Goal: Use online tool/utility: Use online tool/utility

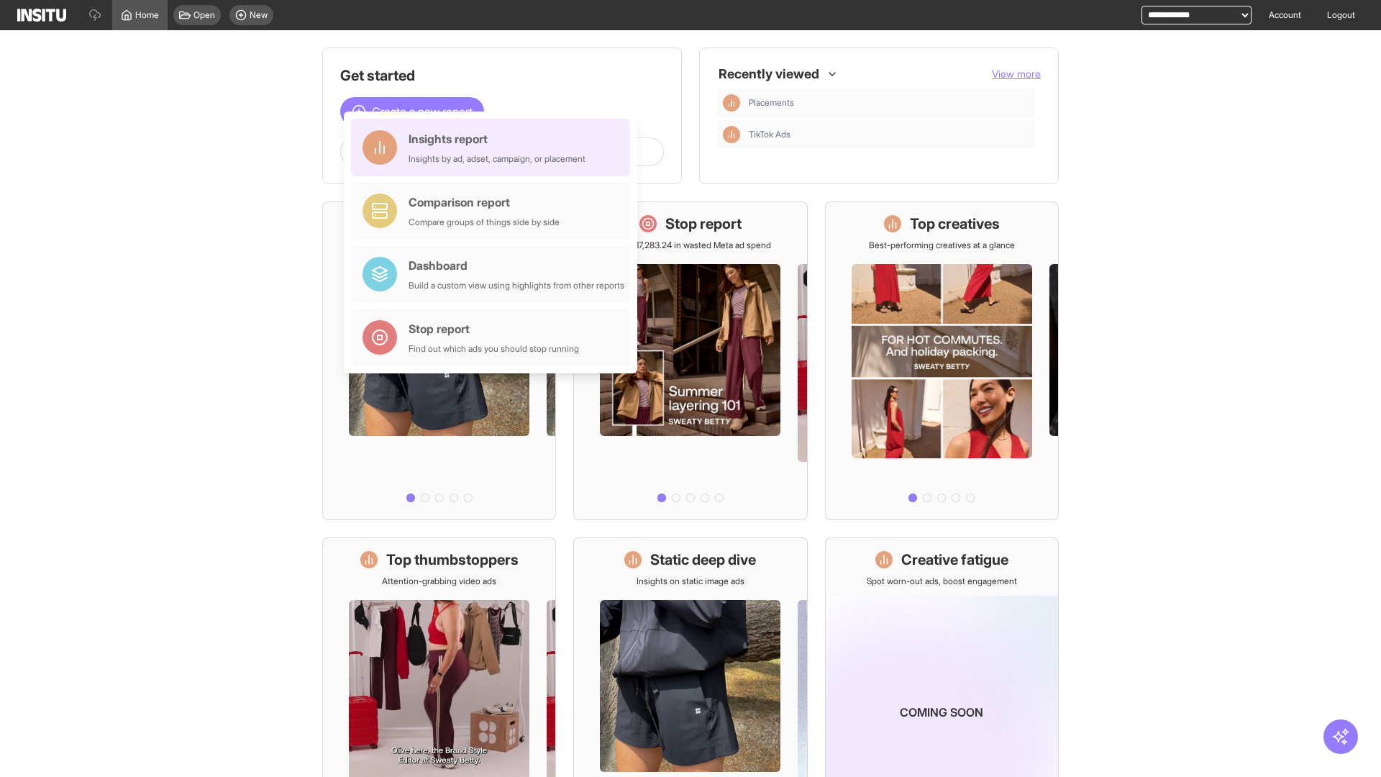
click at [494, 147] on div "Insights report Insights by ad, adset, campaign, or placement" at bounding box center [497, 147] width 177 height 35
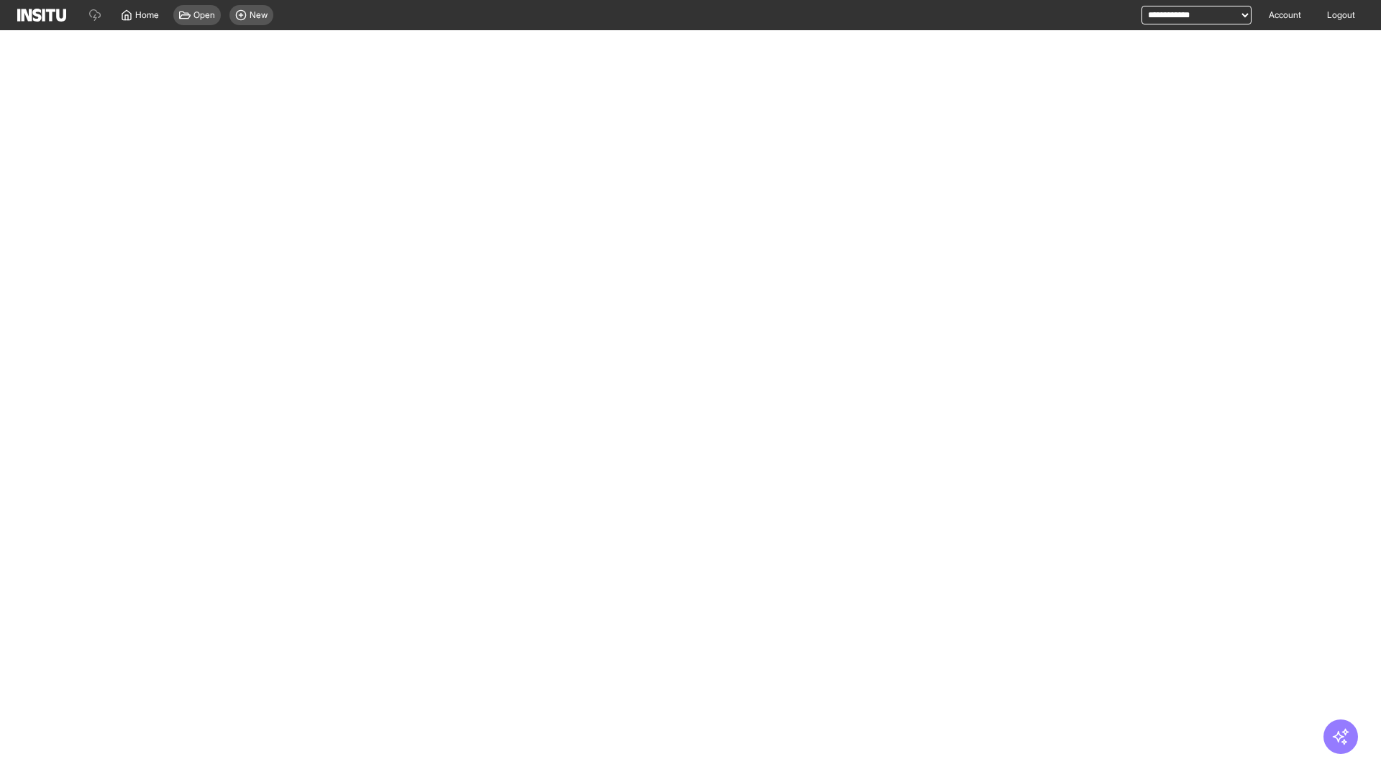
select select "**"
